Goal: Use online tool/utility: Utilize a website feature to perform a specific function

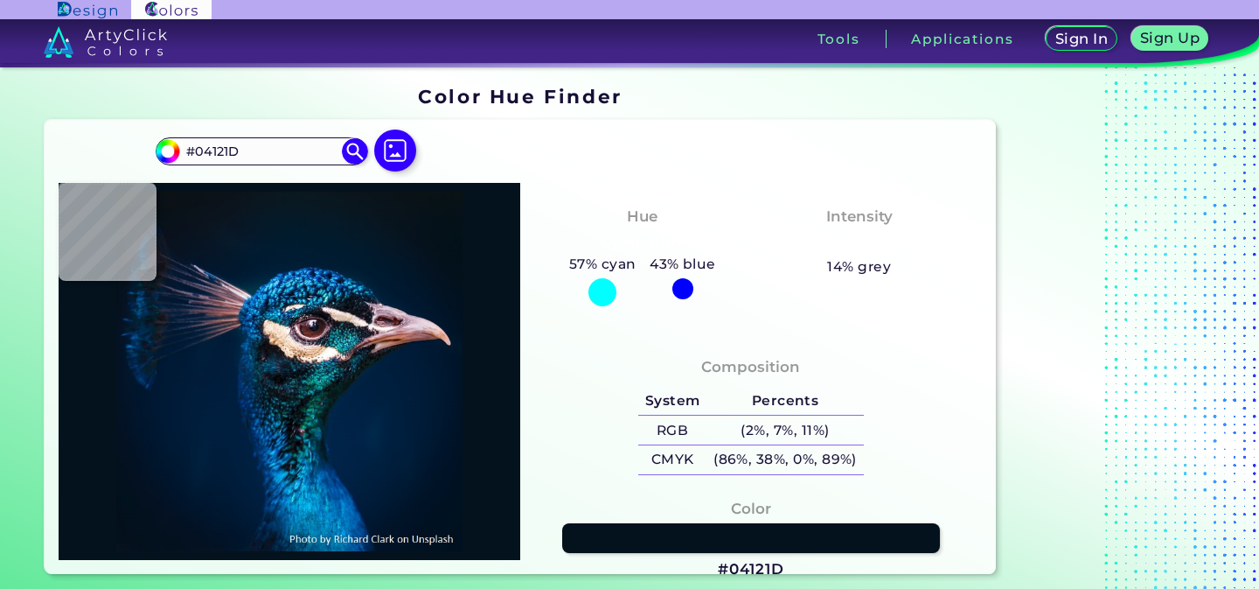
type input "#000000"
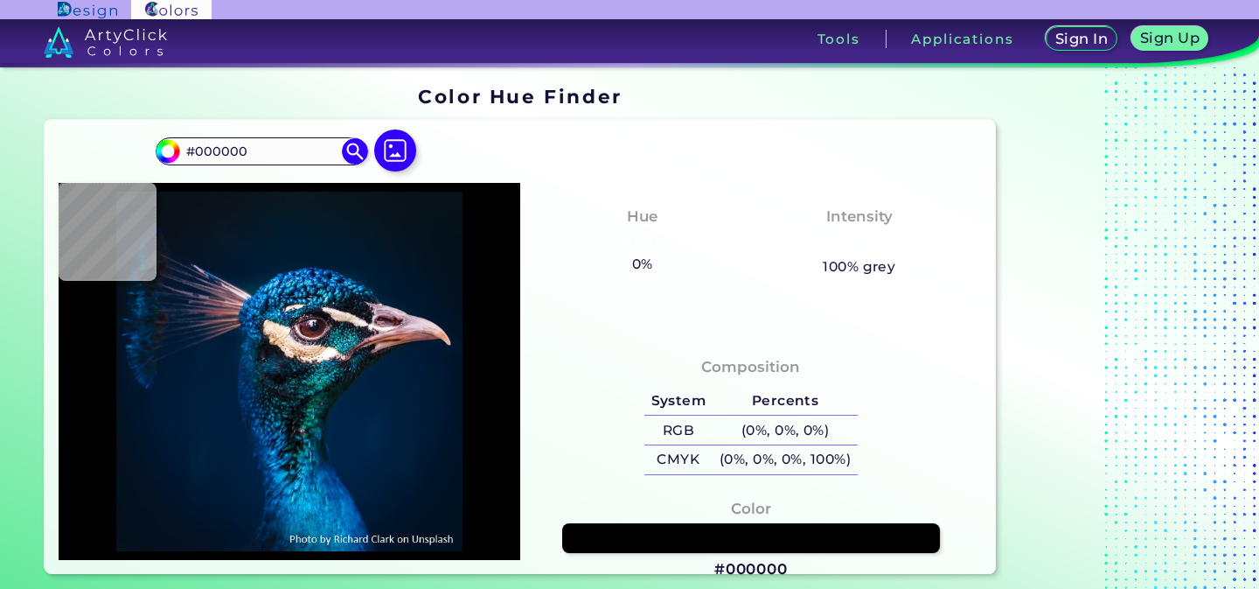
type input "#041119"
type input "#031119"
type input "#031219"
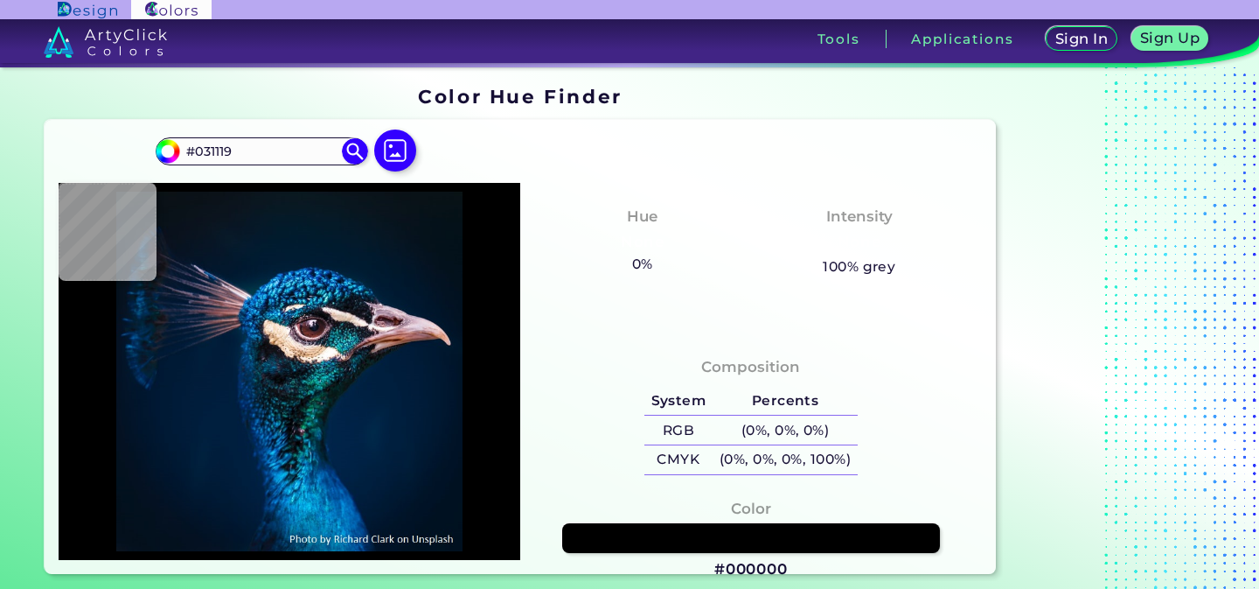
type input "#031219"
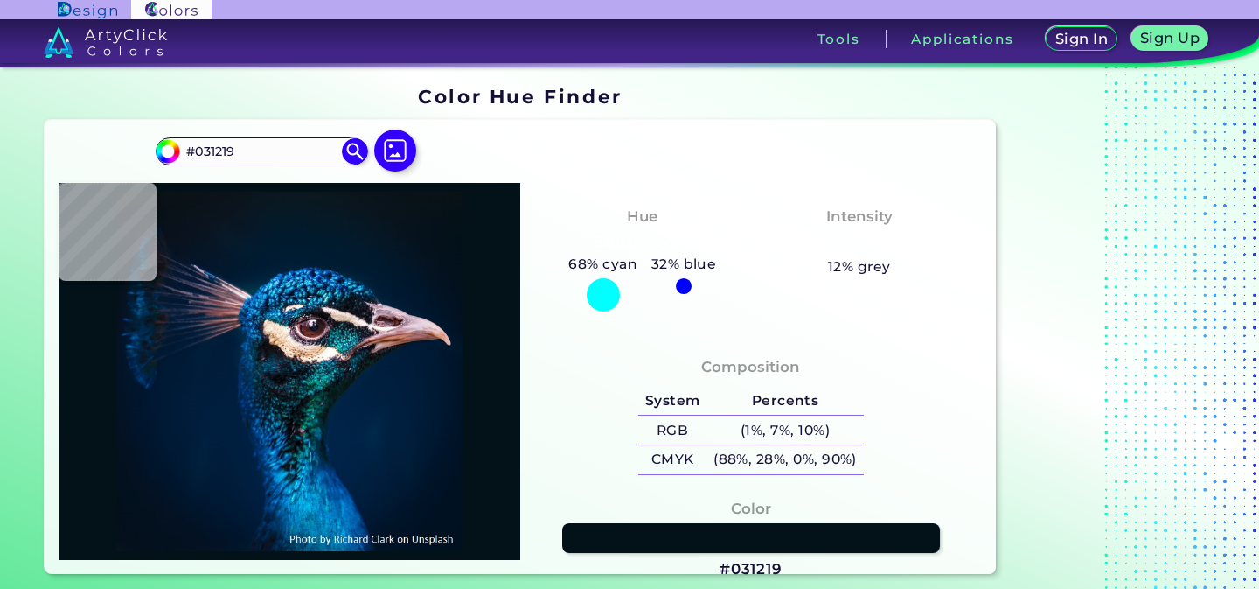
type input "#041119"
type input "#04111a"
type input "#04111A"
type input "#05121a"
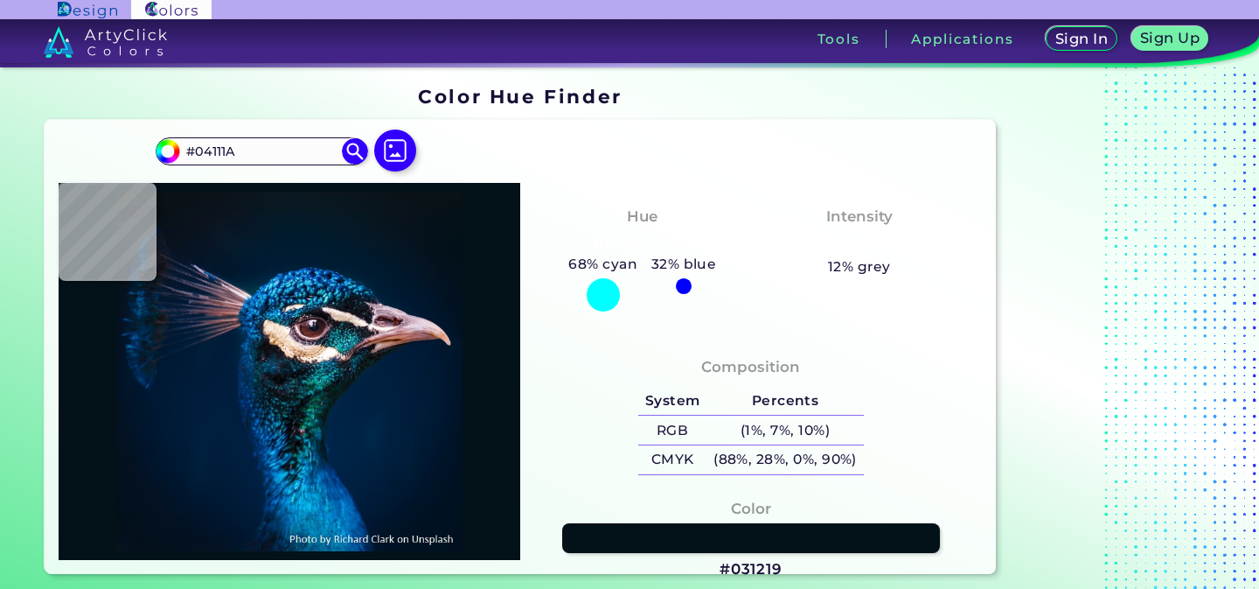
type input "#05121A"
type input "#05121b"
type input "#05121B"
type input "#06131c"
type input "#06131C"
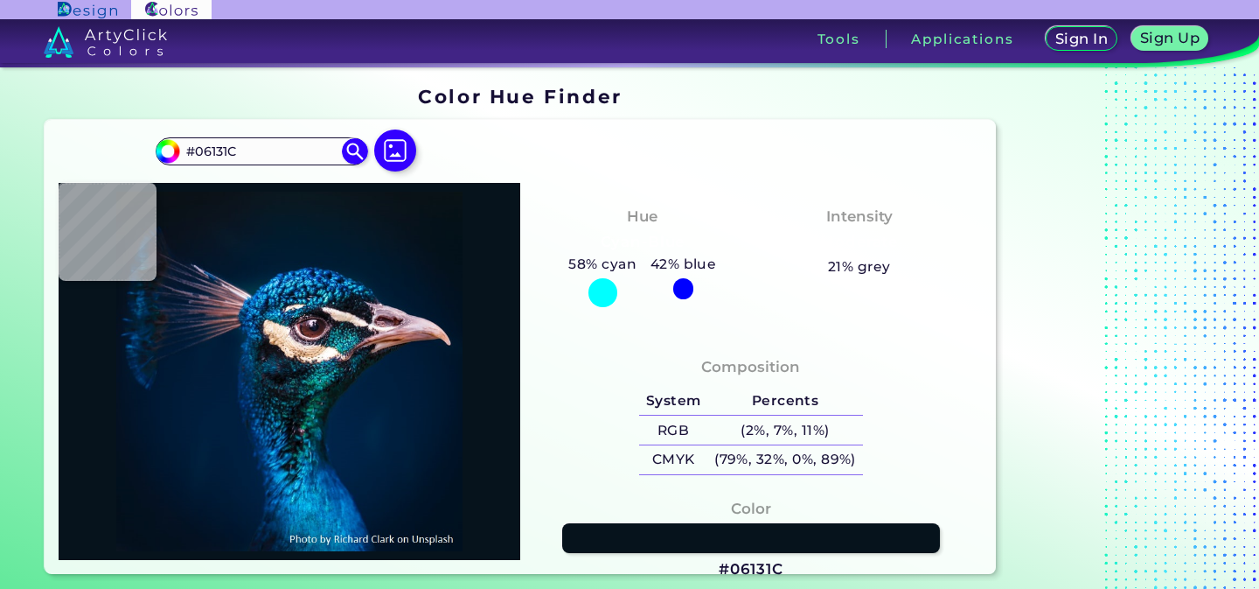
type input "#05121b"
type input "#05121B"
type input "#04111a"
type input "#04111A"
type input "#041119"
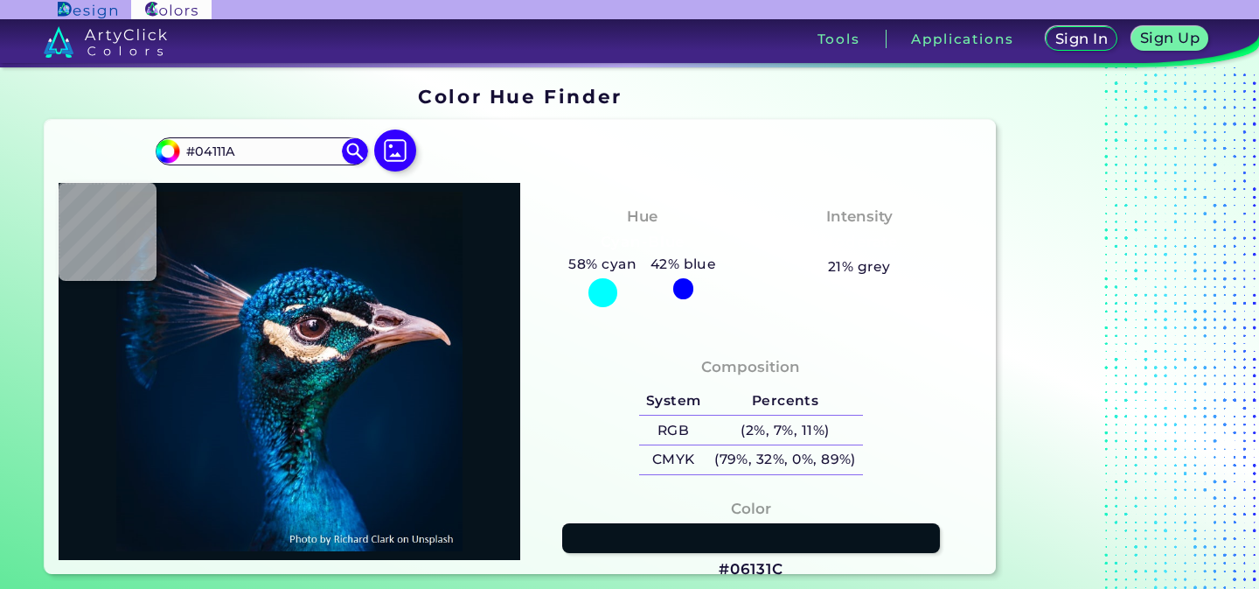
type input "#041119"
type input "#041117"
type input "#000000"
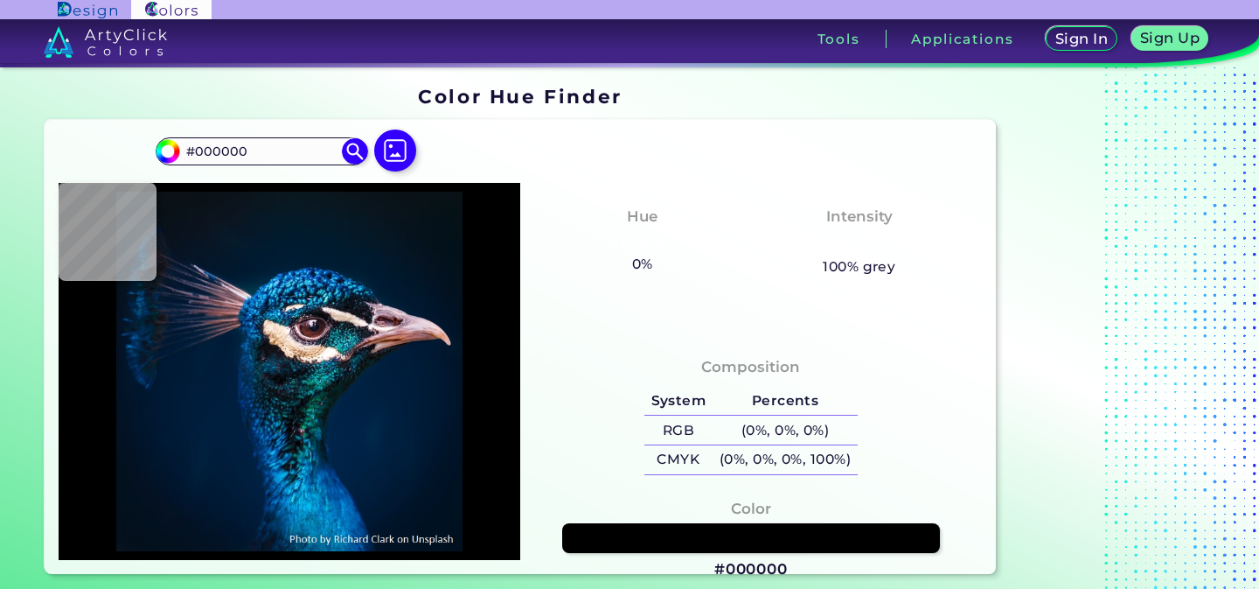
type input "#09181f"
type input "#09181F"
type input "#071924"
type input "#041a28"
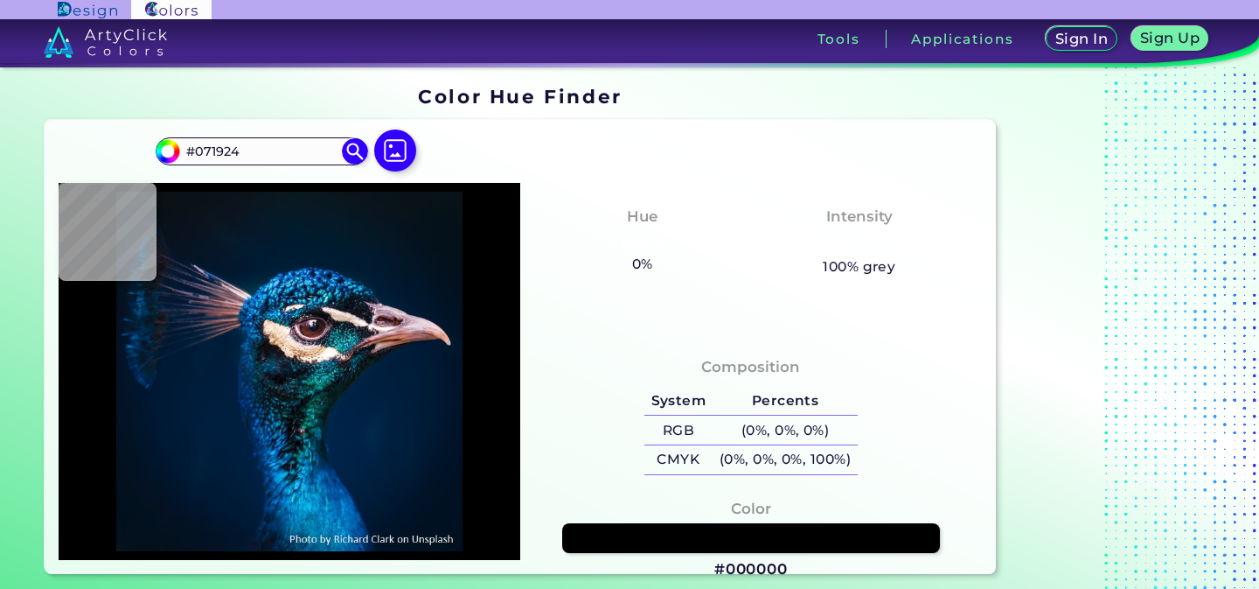
type input "#041A28"
type input "#041b2b"
type input "#041B2B"
type input "#031a2c"
type input "#031A2C"
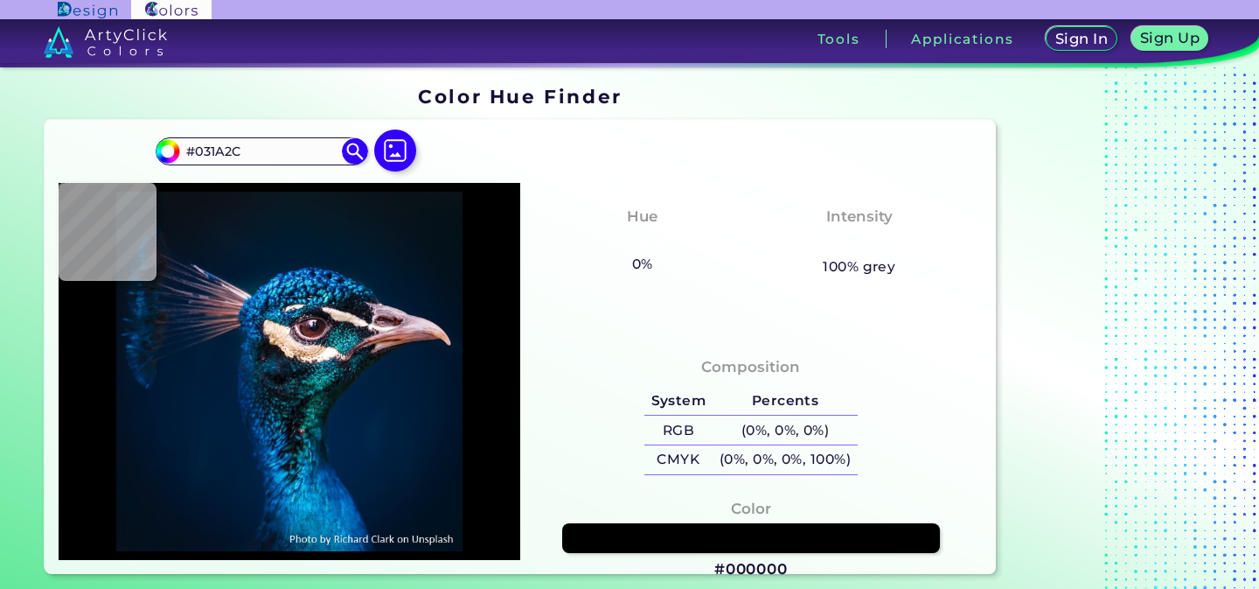
type input "#011b2c"
type input "#011B2C"
type input "#031a2c"
type input "#031A2C"
type input "#04192a"
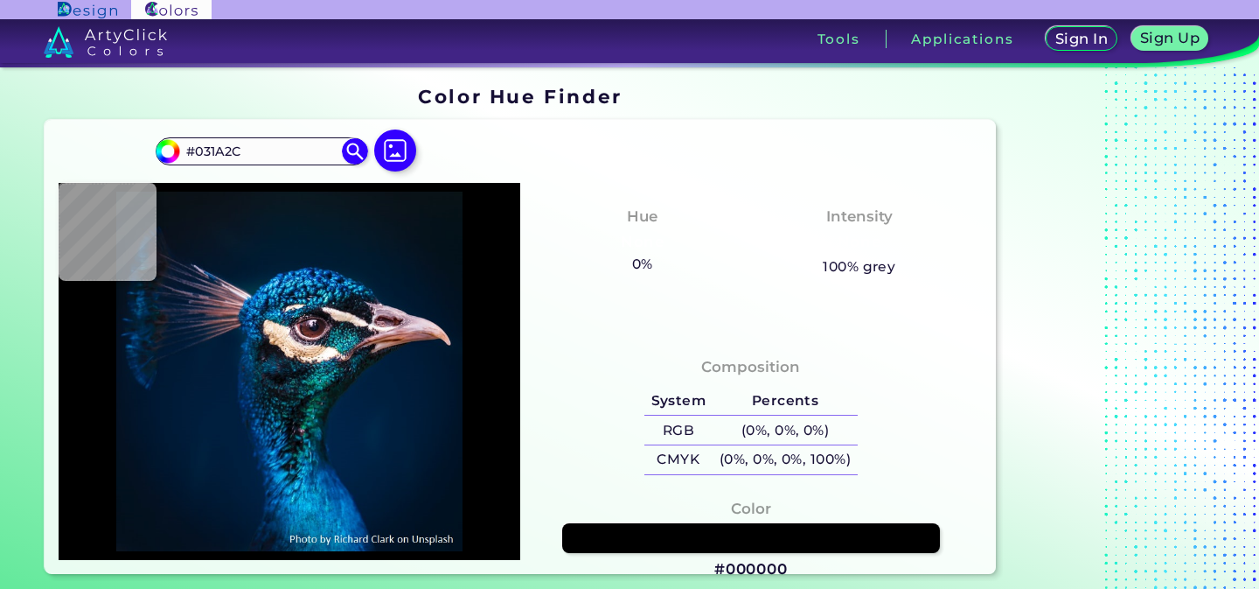
type input "#04192A"
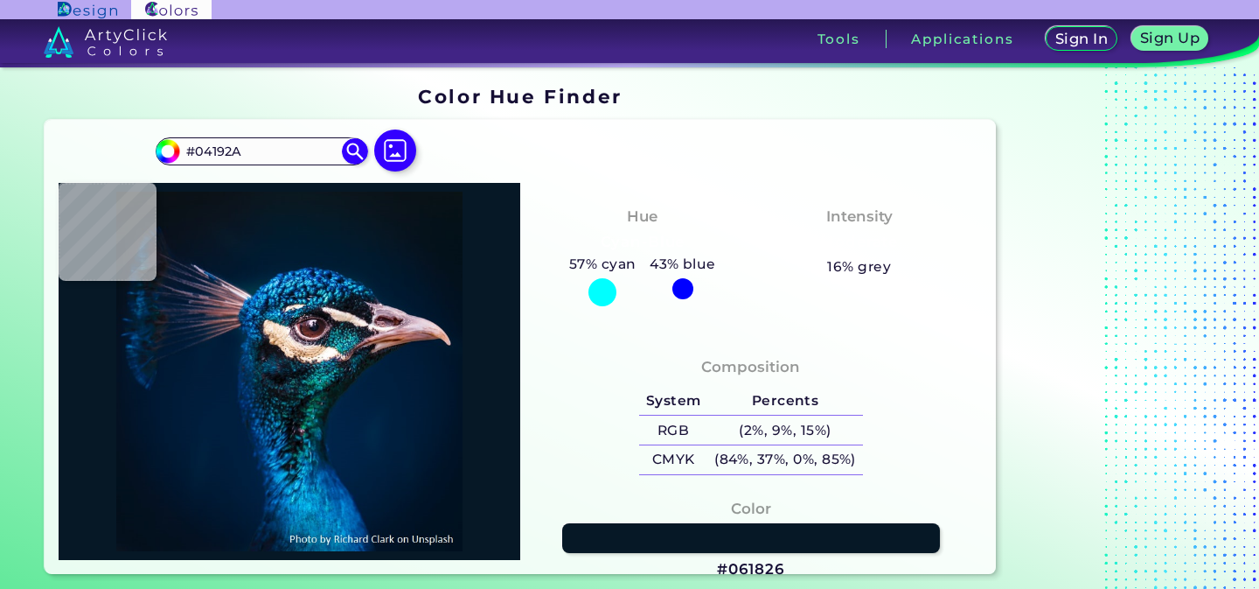
type input "#061826"
type input "#06131c"
type input "#06131C"
type input "#071218"
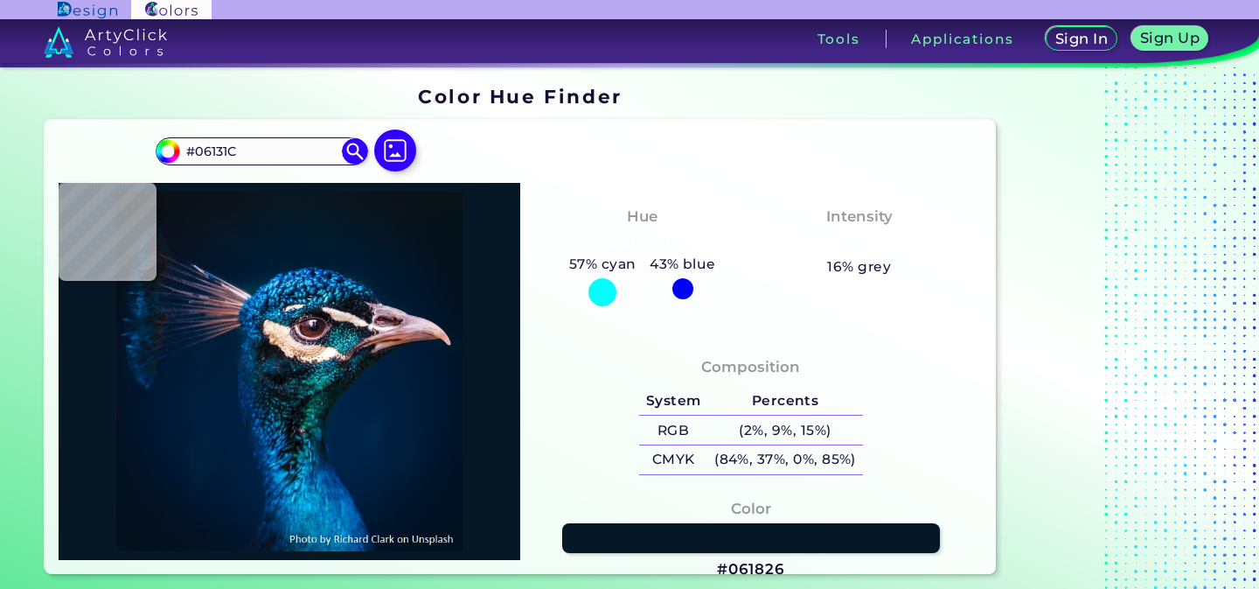
type input "#071218"
type input "#071216"
type input "#000000"
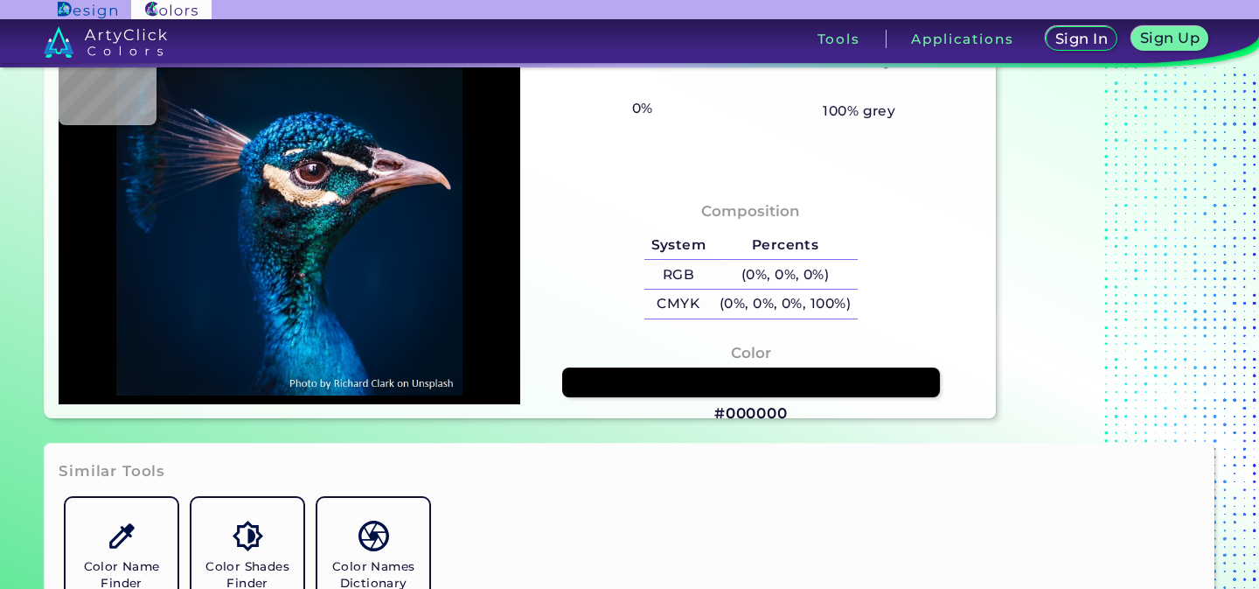
scroll to position [236, 0]
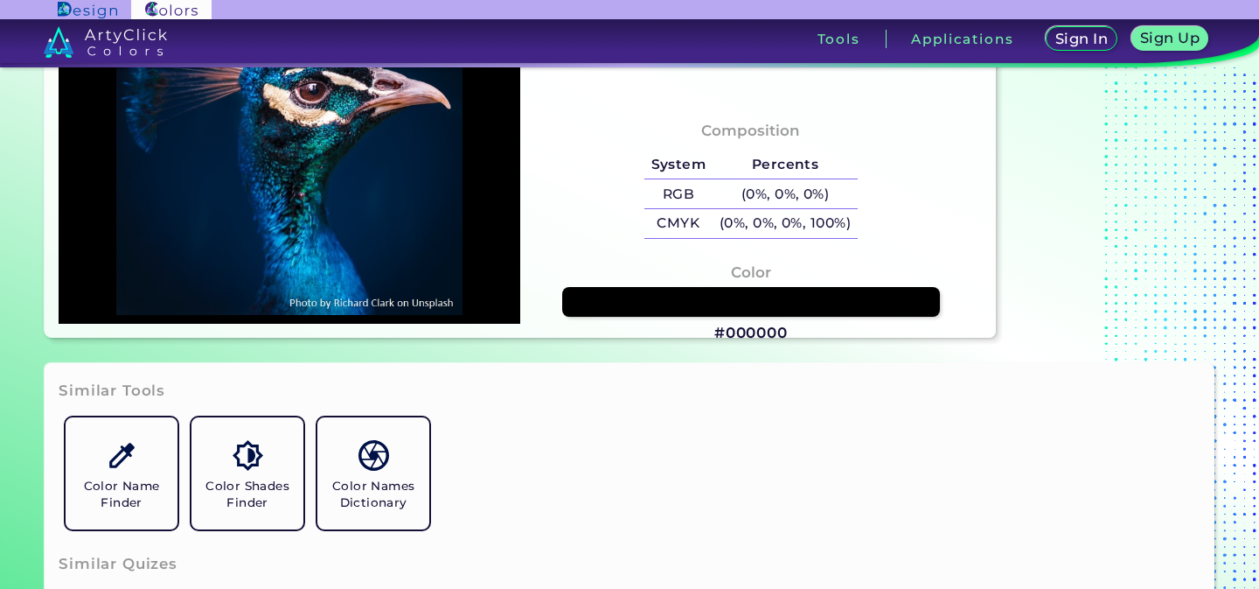
type input "#001121"
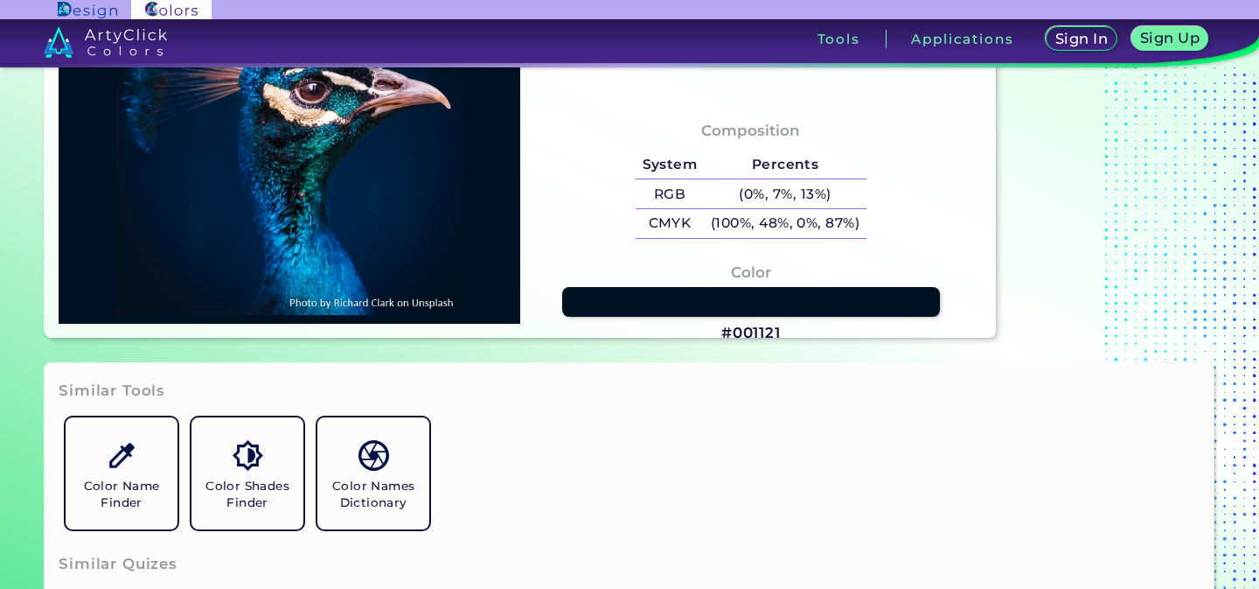
type input "#011121"
type input "#001226"
type input "#011327"
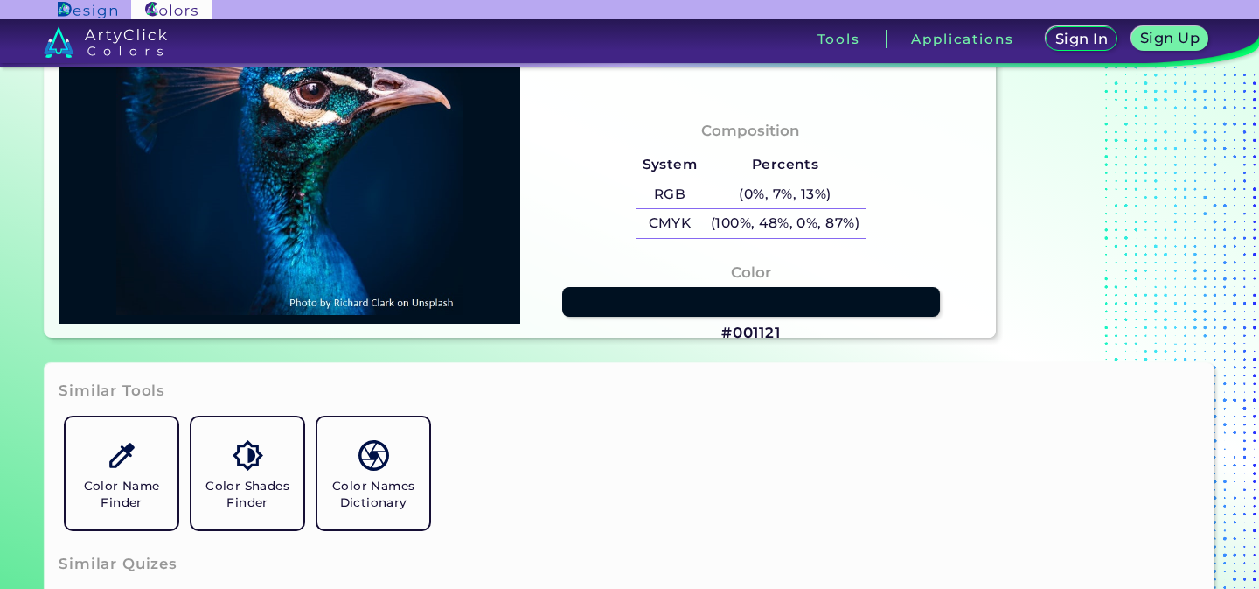
type input "#011327"
type input "#001329"
type input "#011327"
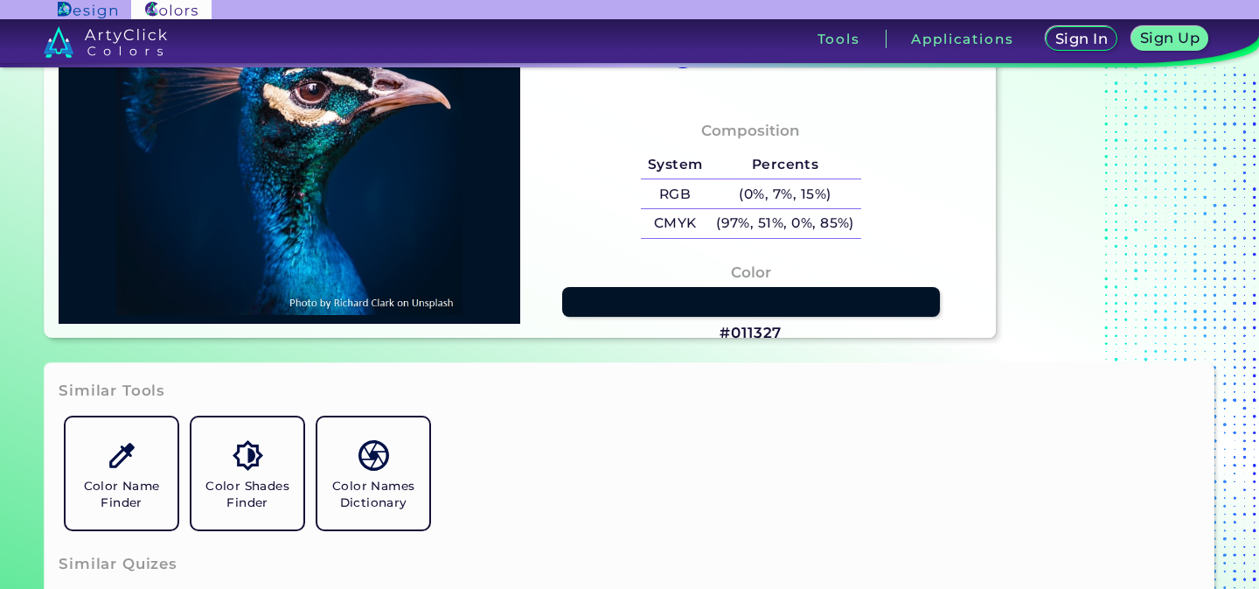
type input "#02102a"
type input "#02102A"
type input "#021028"
type input "#011a36"
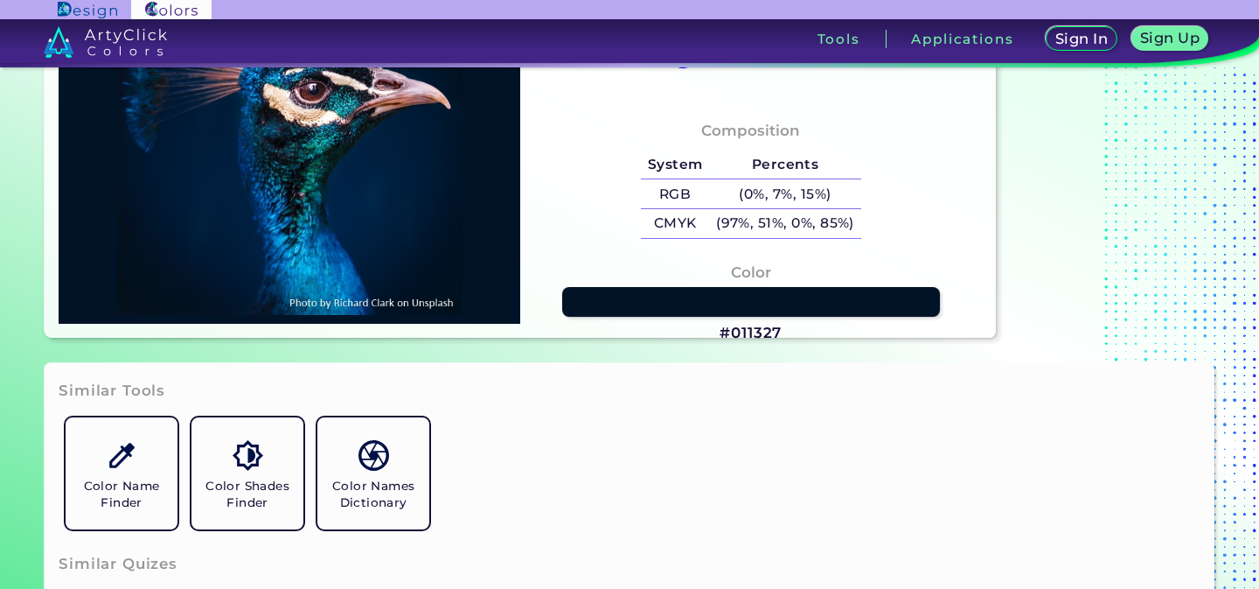
type input "#011A36"
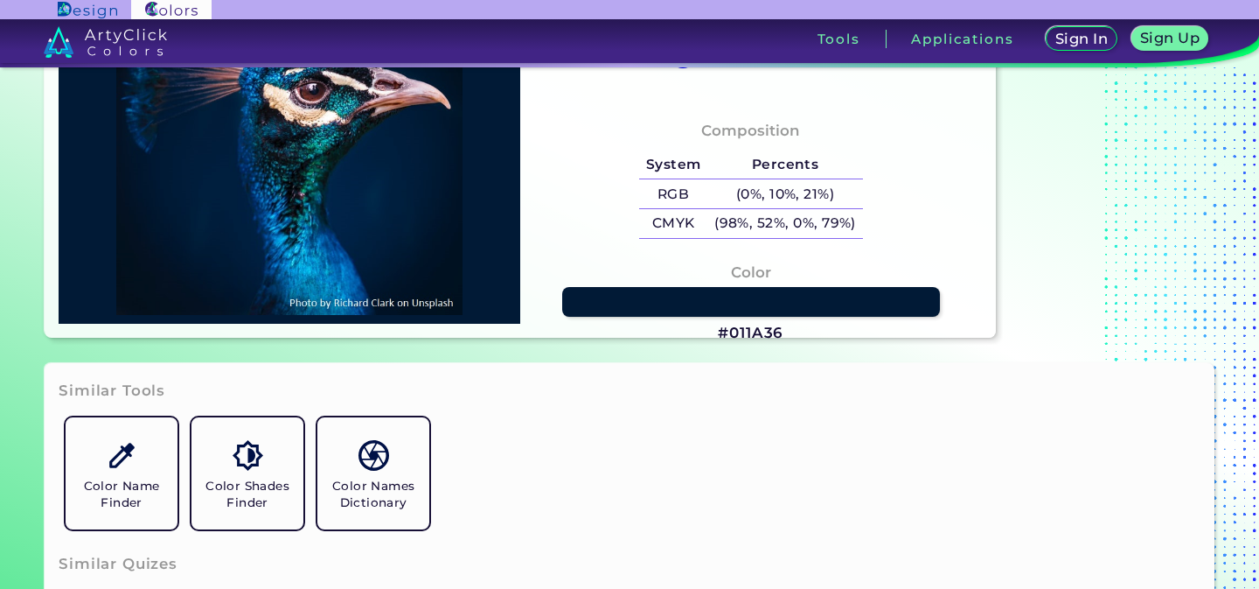
type input "#b1bbbd"
type input "#B1BBBD"
type input "#046597"
type input "#047fae"
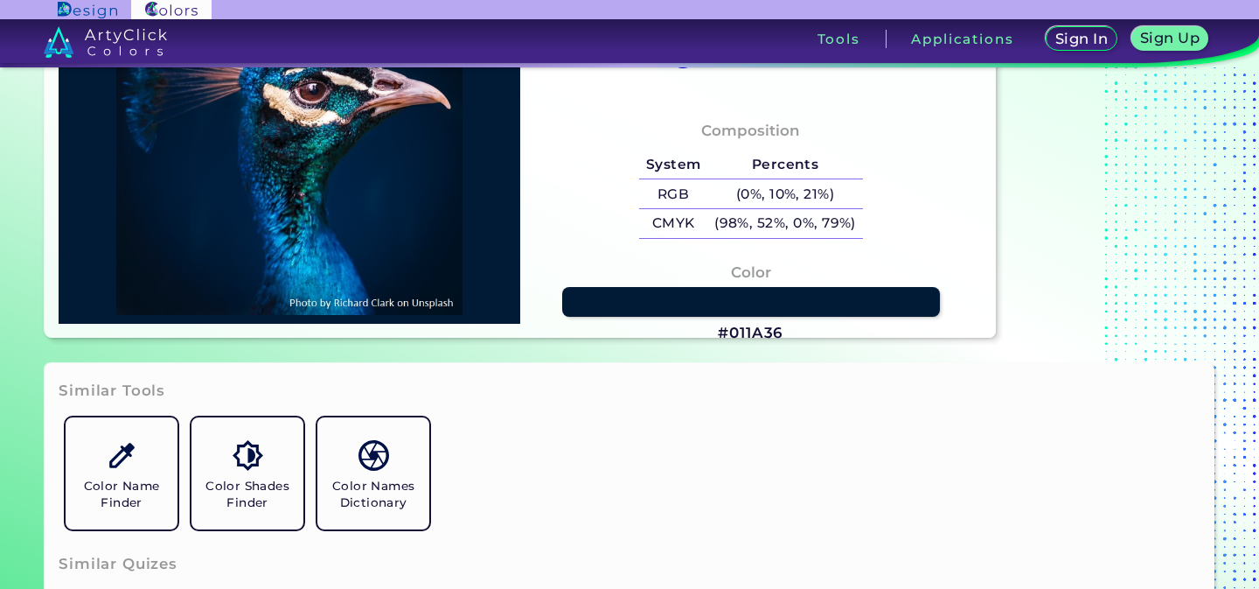
type input "#047FAE"
type input "#086f9f"
type input "#086F9F"
type input "#058ac0"
type input "#058AC0"
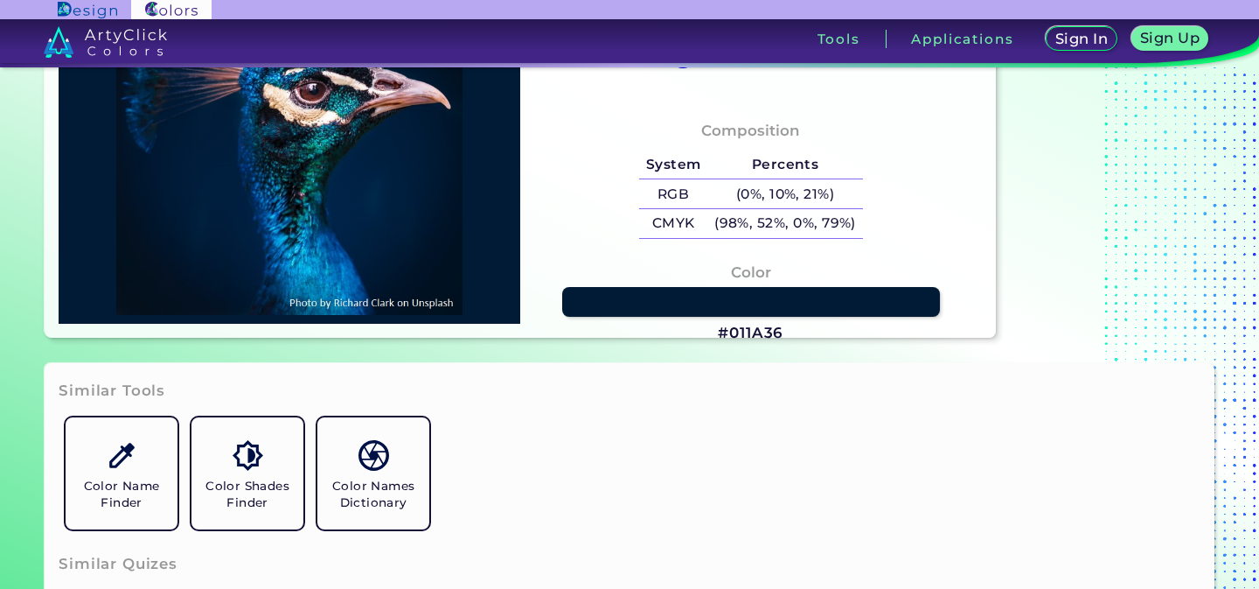
type input "#0294cf"
type input "#0294CF"
type input "#0570b7"
type input "#0570B7"
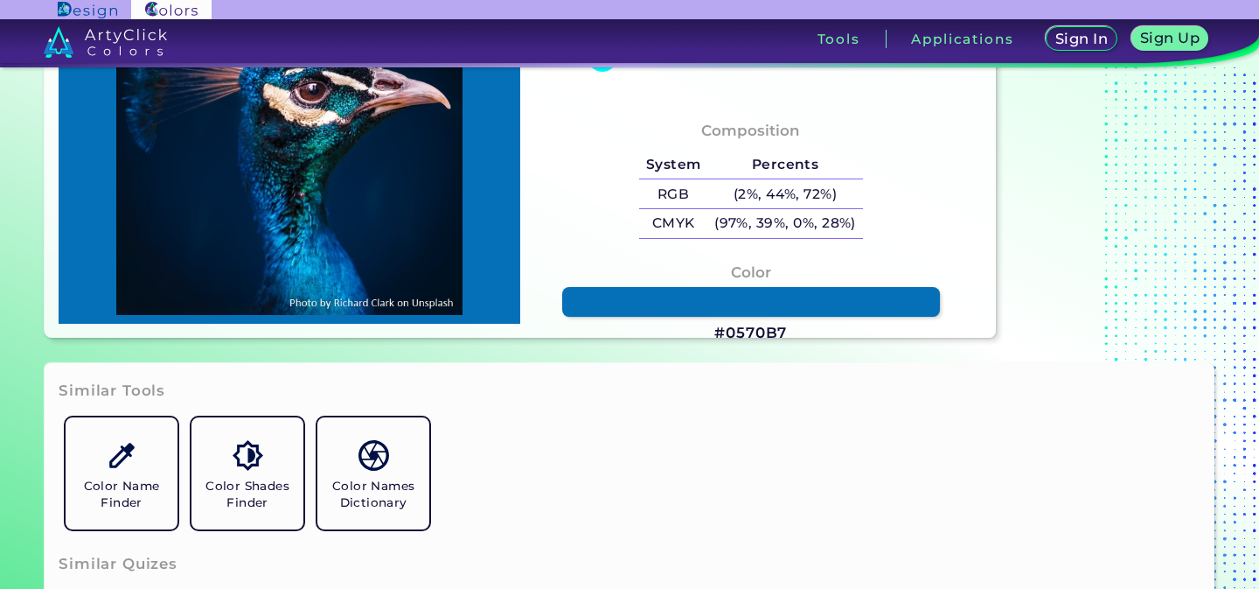
type input "#0d84c3"
type input "#0D84C3"
type input "#005d99"
type input "#005D99"
type input "#10a5da"
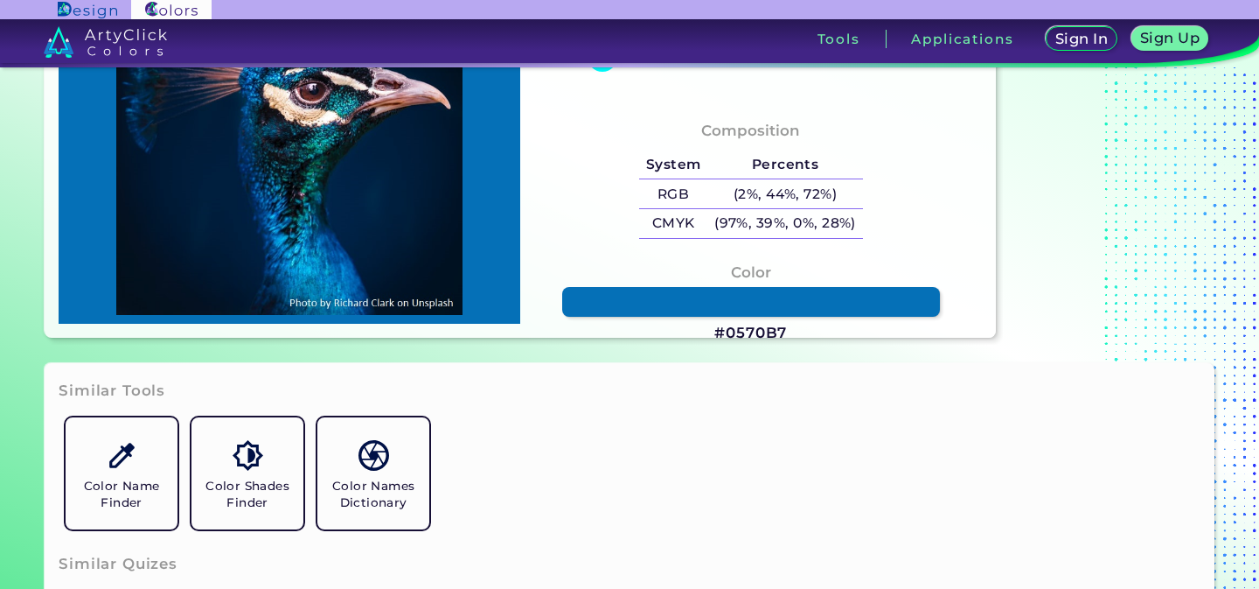
type input "#10A5DA"
type input "#005894"
type input "#04529c"
type input "#04529C"
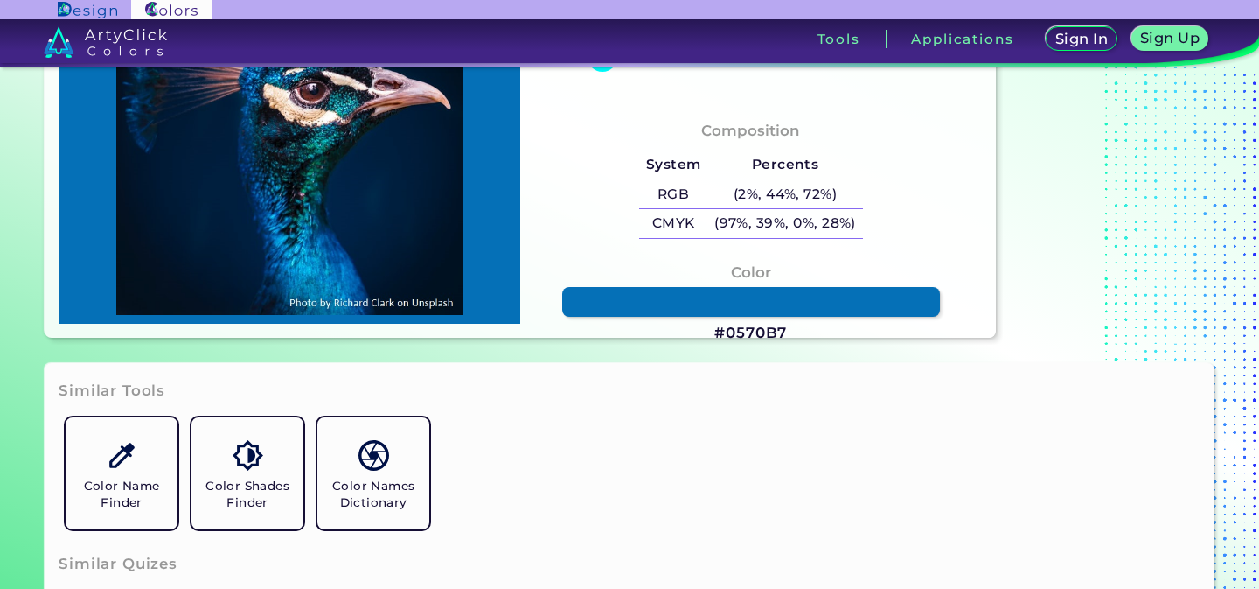
type input "#004e93"
type input "#004E93"
type input "#004992"
type input "#002c5c"
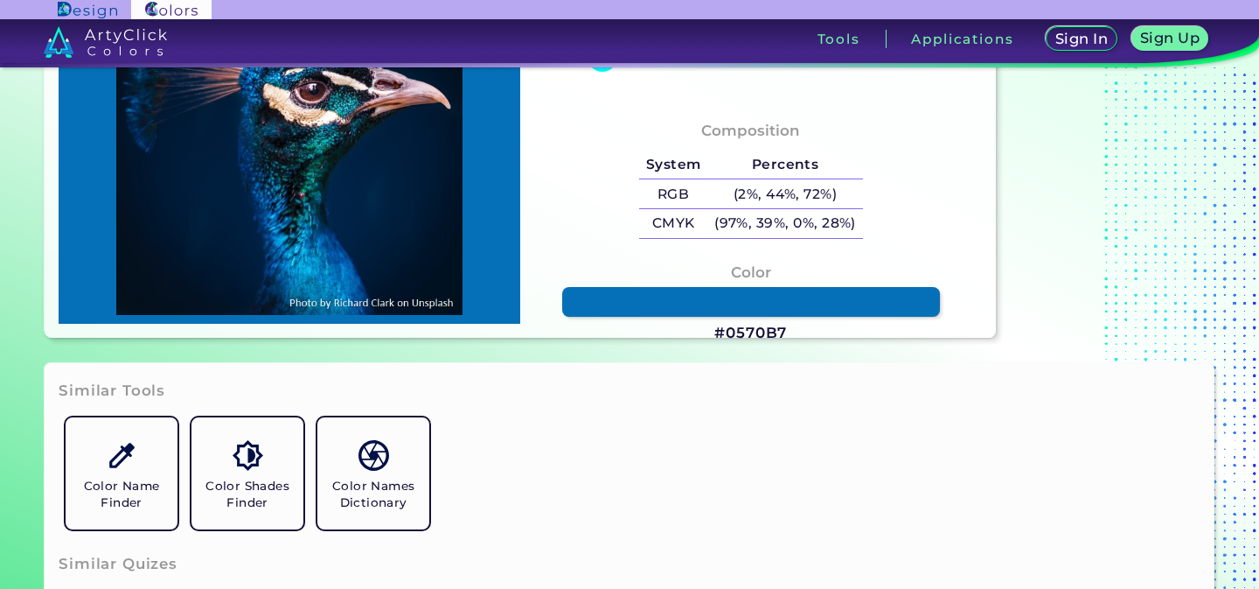
type input "#002C5C"
type input "#00203f"
type input "#00203F"
type input "#001f3e"
type input "#001F3E"
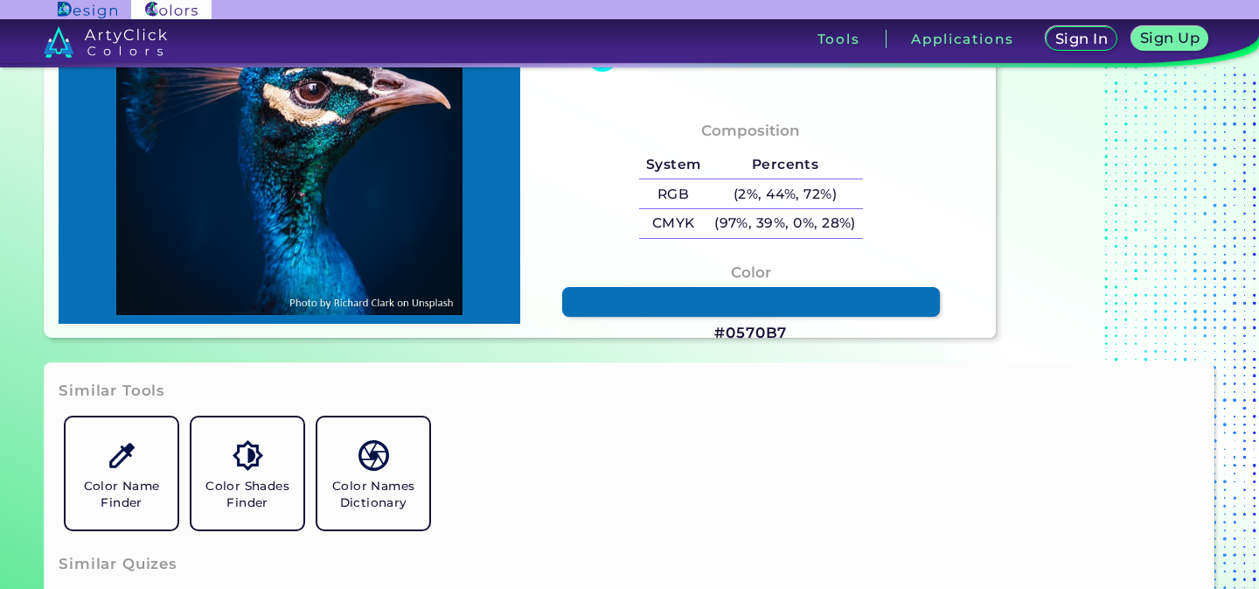
type input "#011f3e"
type input "#011F3E"
type input "#001f3e"
type input "#001F3E"
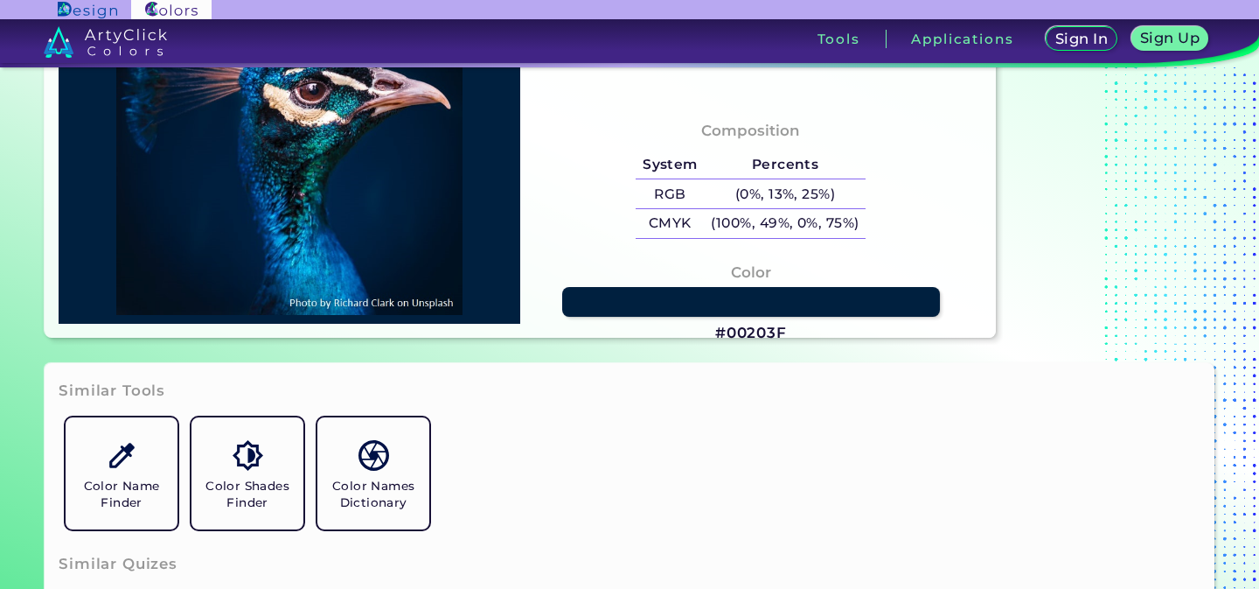
type input "#00203f"
type input "#00203F"
type input "#002142"
type input "#002343"
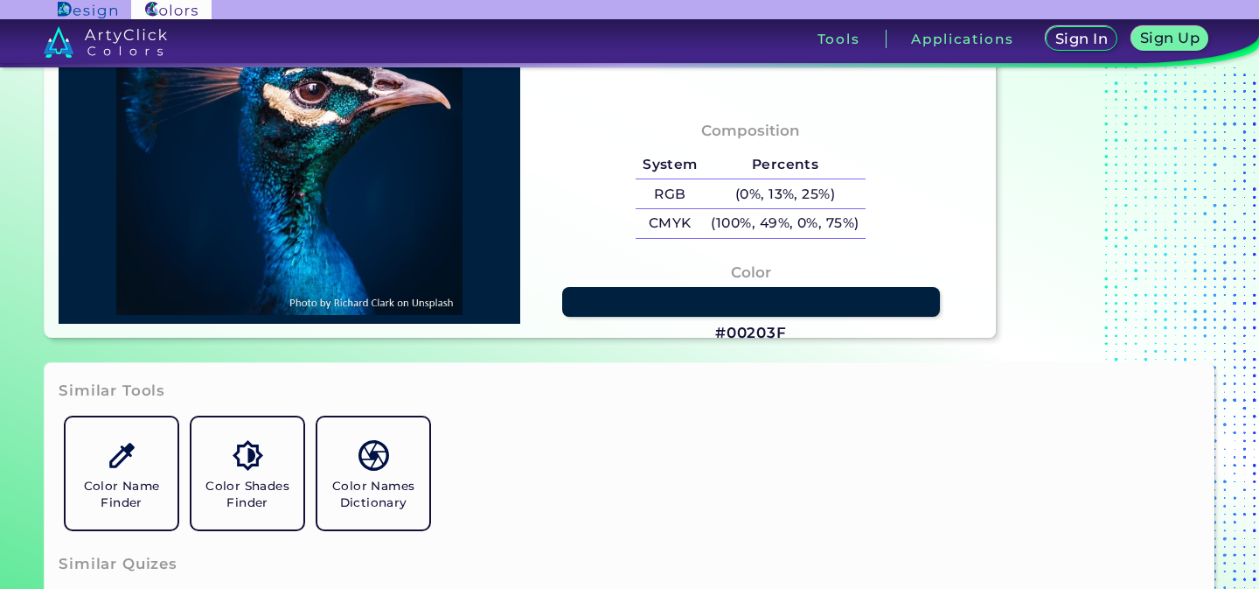
type input "#002343"
type input "#00203f"
type input "#00203F"
type input "#001f3e"
type input "#001F3E"
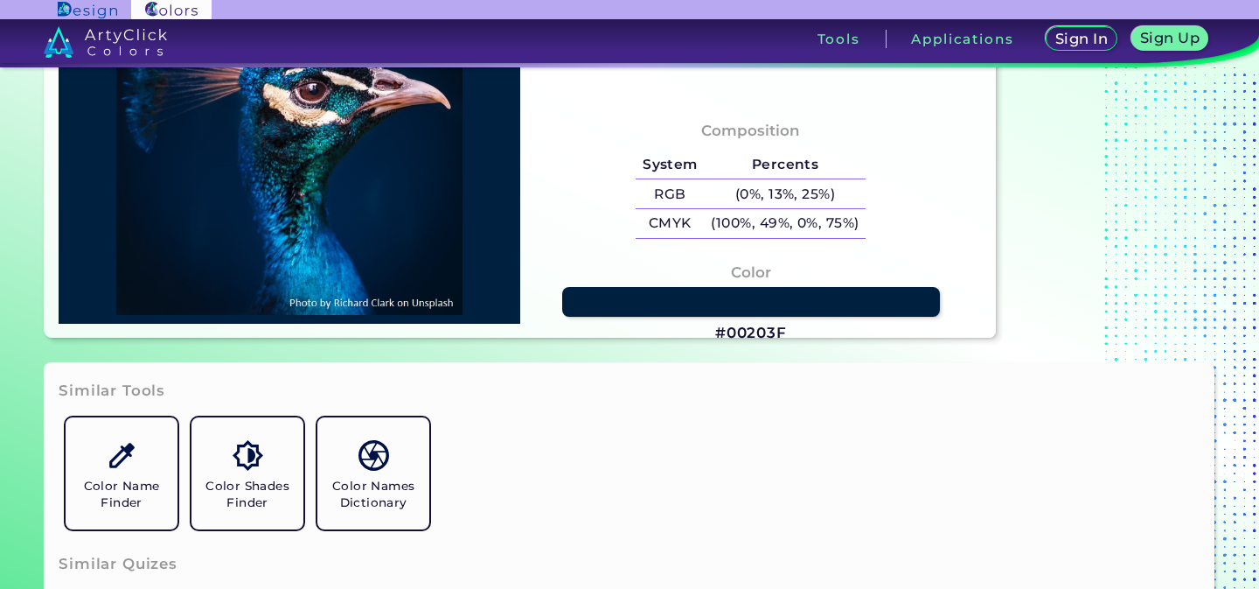
type input "#001f3c"
type input "#001F3C"
type input "#0d1818"
type input "#0D1818"
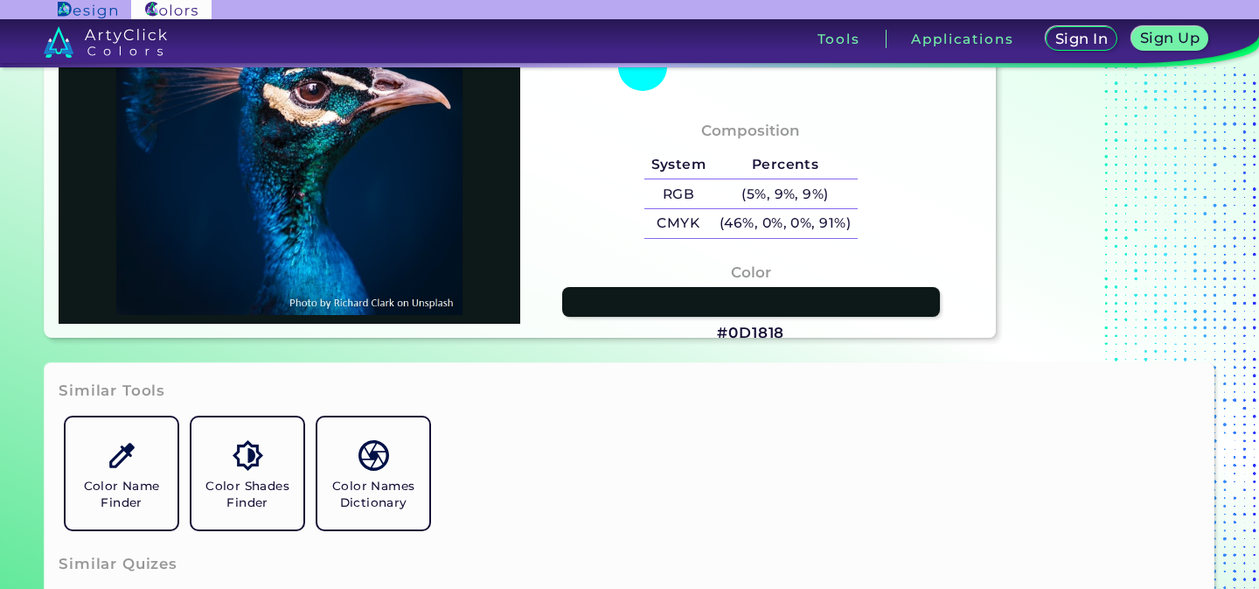
type input "#111b1b"
type input "#111B1B"
type input "#04080b"
type input "#04080B"
type input "#222d37"
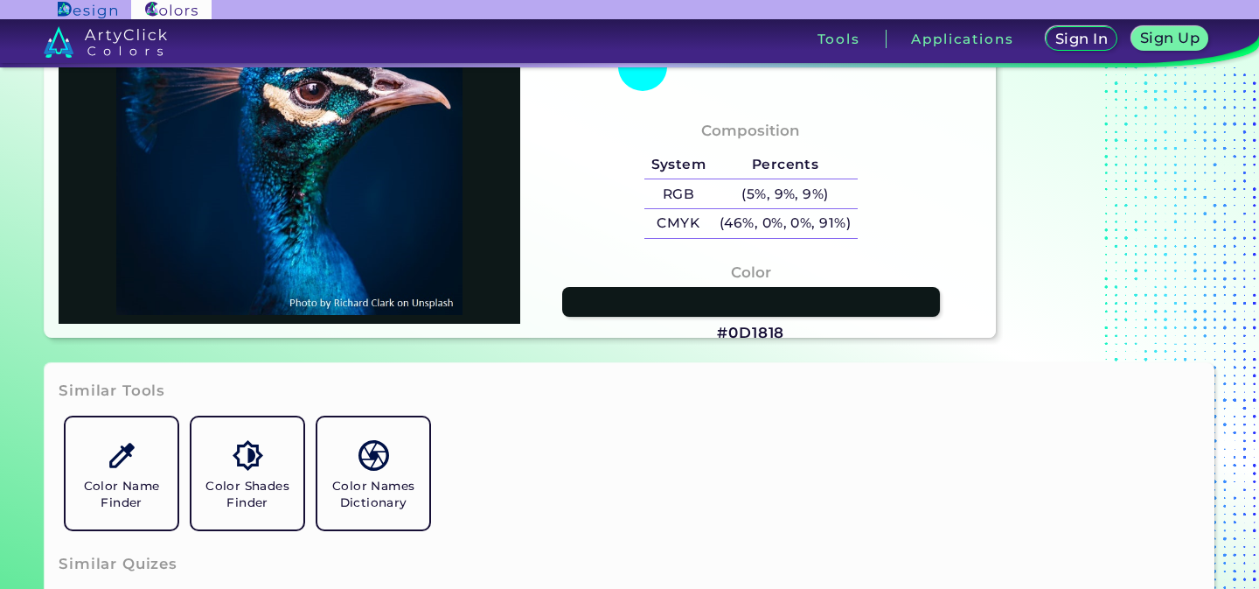
type input "#222D37"
